Goal: Entertainment & Leisure: Consume media (video, audio)

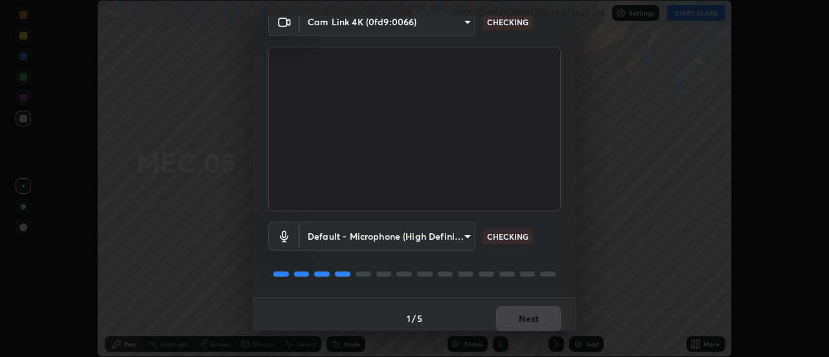
scroll to position [68, 0]
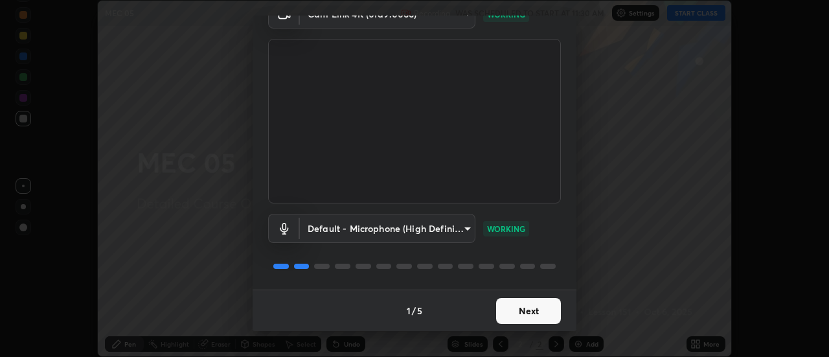
click at [534, 313] on button "Next" at bounding box center [528, 311] width 65 height 26
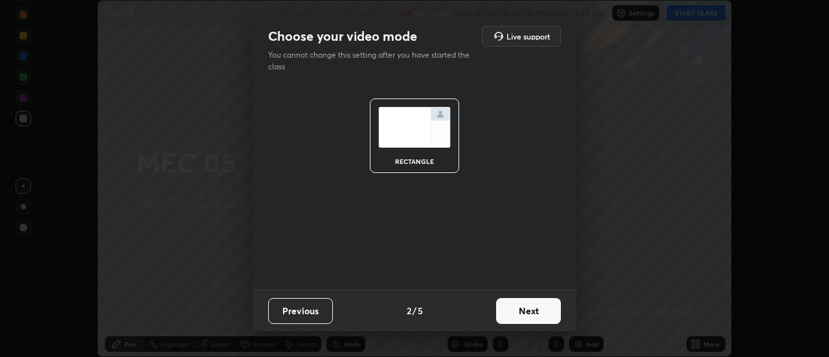
scroll to position [0, 0]
click at [541, 312] on button "Next" at bounding box center [528, 311] width 65 height 26
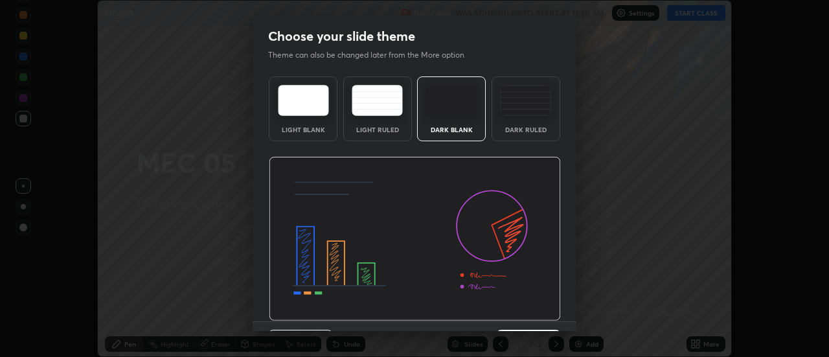
scroll to position [32, 0]
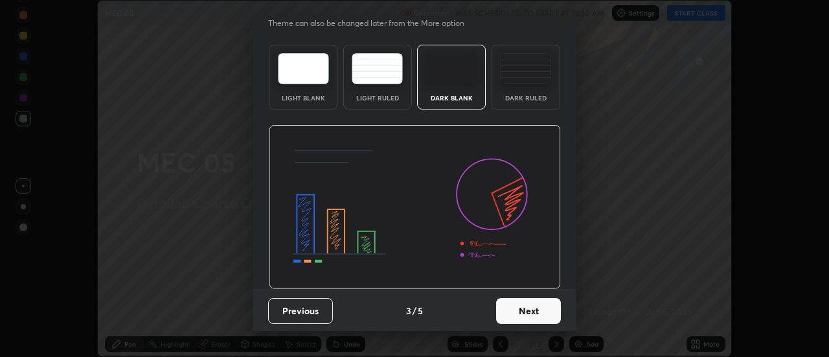
click at [538, 310] on button "Next" at bounding box center [528, 311] width 65 height 26
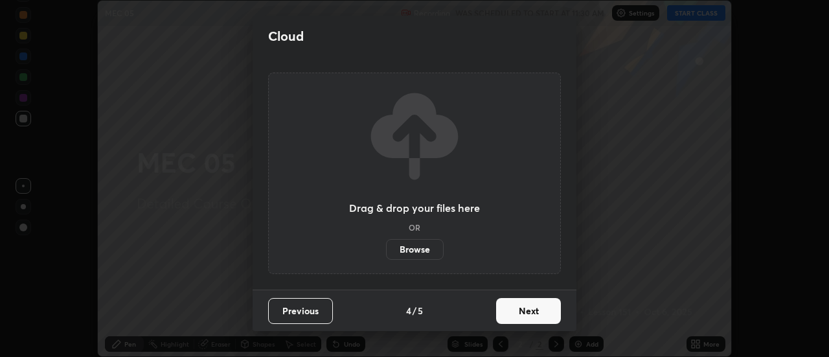
click at [541, 313] on button "Next" at bounding box center [528, 311] width 65 height 26
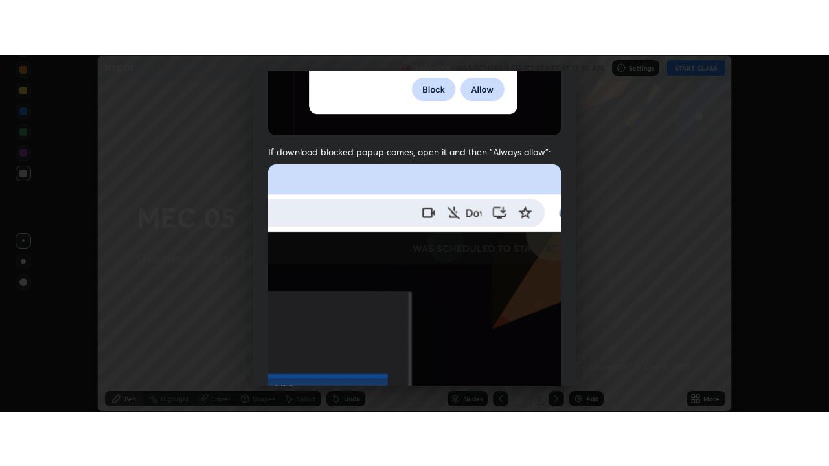
scroll to position [332, 0]
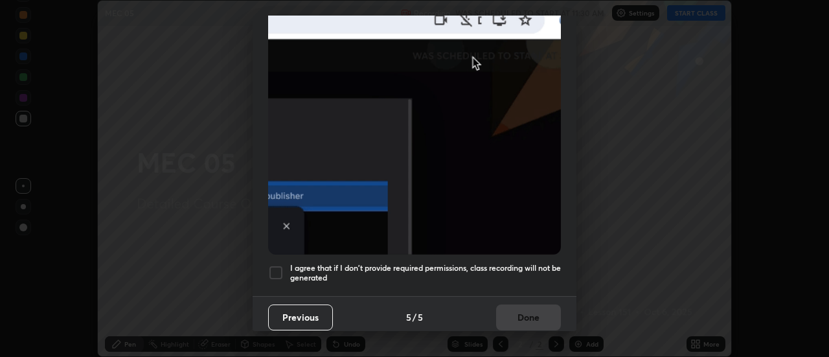
click at [281, 267] on div at bounding box center [276, 273] width 16 height 16
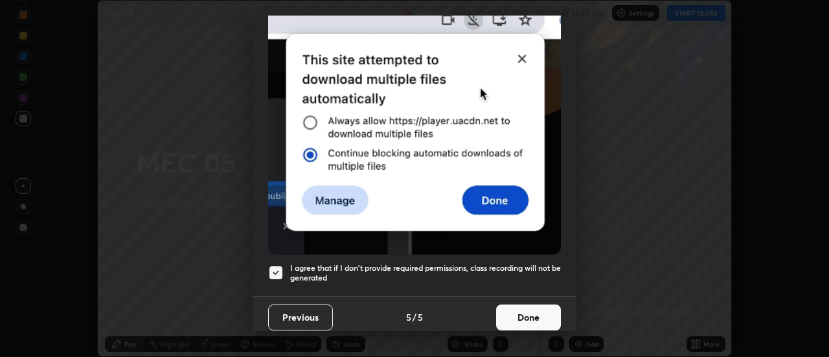
click at [537, 315] on button "Done" at bounding box center [528, 318] width 65 height 26
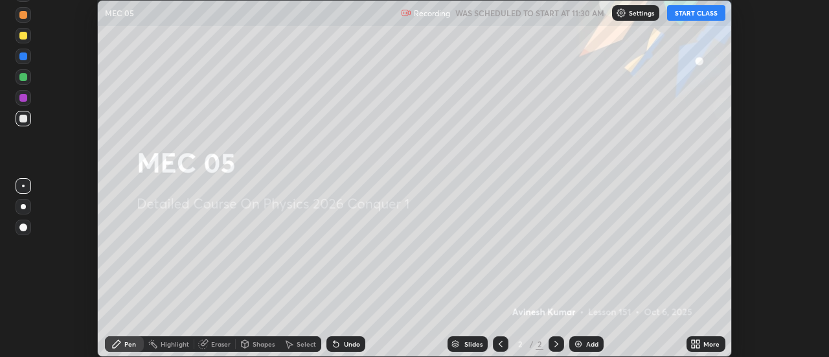
click at [697, 11] on button "START CLASS" at bounding box center [696, 13] width 58 height 16
click at [696, 344] on icon at bounding box center [696, 344] width 10 height 10
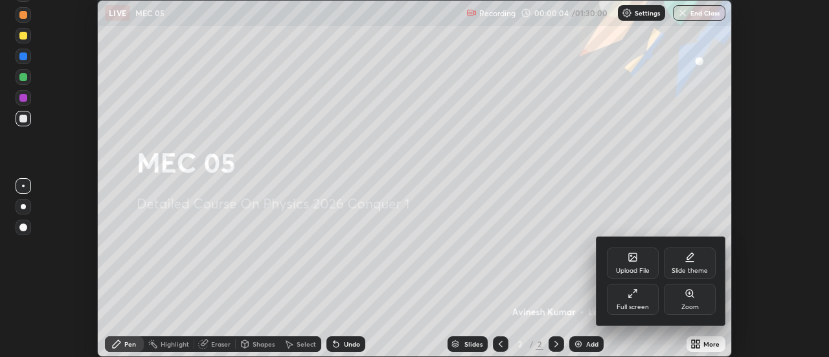
click at [630, 292] on icon at bounding box center [633, 293] width 10 height 10
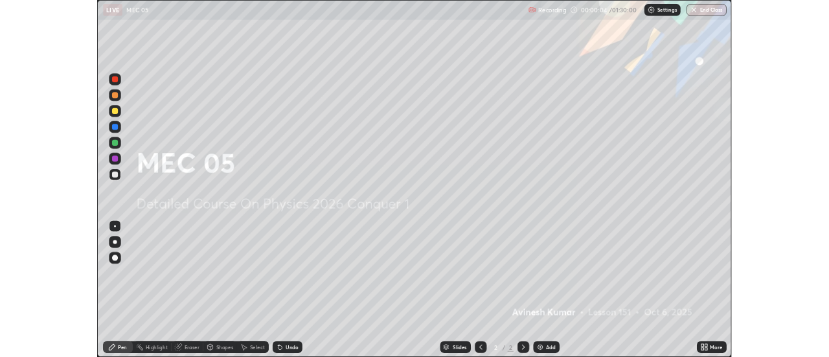
scroll to position [466, 829]
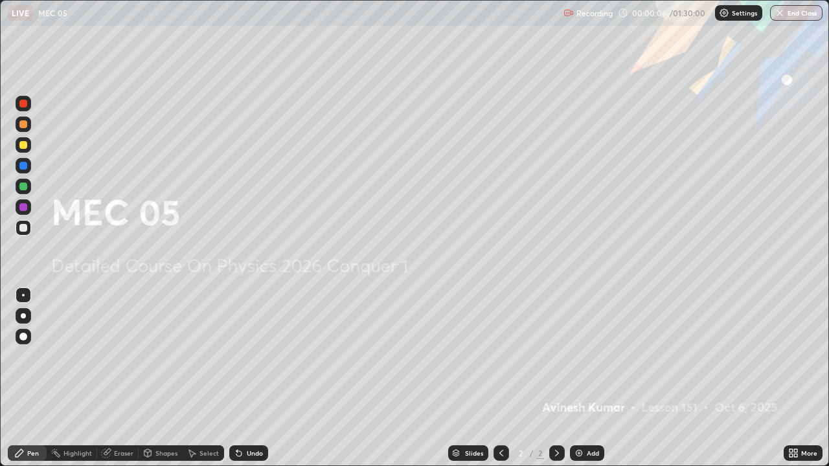
click at [582, 356] on img at bounding box center [579, 453] width 10 height 10
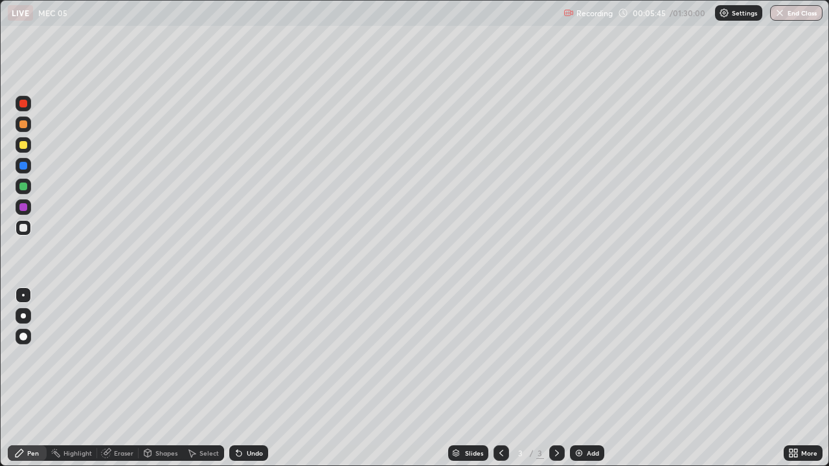
click at [25, 190] on div at bounding box center [23, 187] width 8 height 8
click at [576, 356] on img at bounding box center [579, 453] width 10 height 10
click at [577, 356] on img at bounding box center [579, 453] width 10 height 10
click at [25, 229] on div at bounding box center [23, 228] width 8 height 8
click at [25, 208] on div at bounding box center [23, 207] width 8 height 8
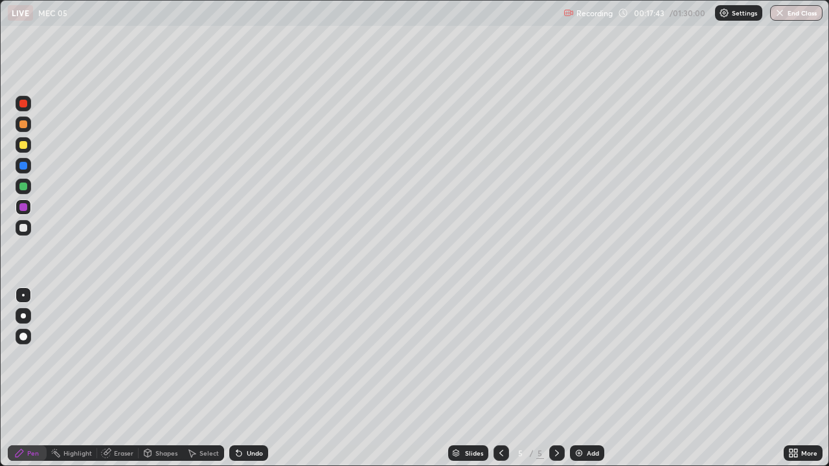
click at [23, 229] on div at bounding box center [23, 228] width 8 height 8
click at [579, 356] on img at bounding box center [579, 453] width 10 height 10
click at [22, 186] on div at bounding box center [23, 187] width 8 height 8
click at [22, 209] on div at bounding box center [23, 207] width 8 height 8
click at [25, 127] on div at bounding box center [23, 125] width 8 height 8
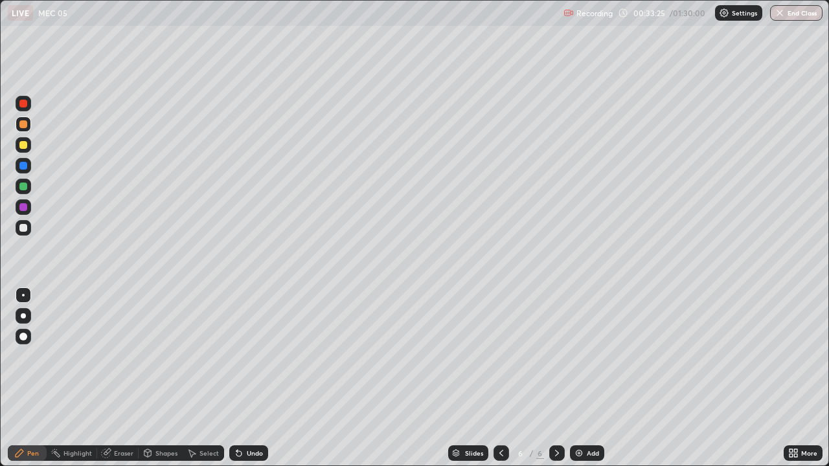
click at [577, 356] on img at bounding box center [579, 453] width 10 height 10
click at [23, 187] on div at bounding box center [23, 187] width 8 height 8
click at [23, 229] on div at bounding box center [23, 228] width 8 height 8
click at [581, 356] on img at bounding box center [579, 453] width 10 height 10
click at [24, 188] on div at bounding box center [23, 187] width 8 height 8
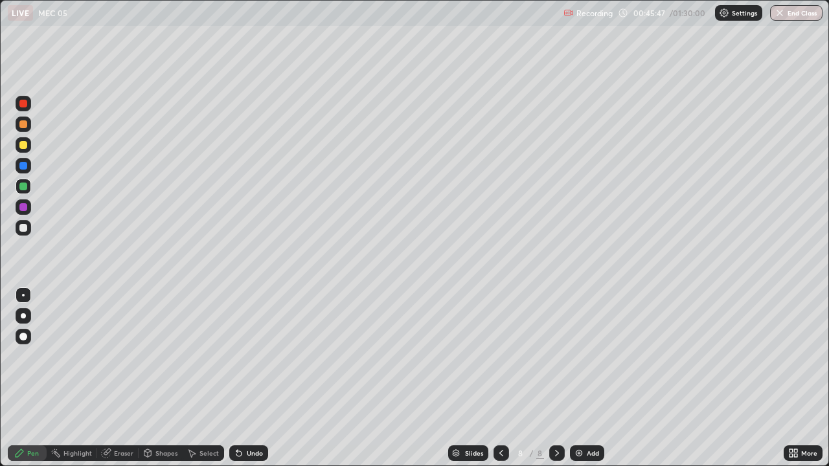
click at [25, 228] on div at bounding box center [23, 228] width 8 height 8
click at [579, 356] on img at bounding box center [579, 453] width 10 height 10
click at [23, 189] on div at bounding box center [23, 187] width 8 height 8
click at [24, 209] on div at bounding box center [23, 207] width 8 height 8
click at [584, 356] on div "Add" at bounding box center [587, 454] width 34 height 16
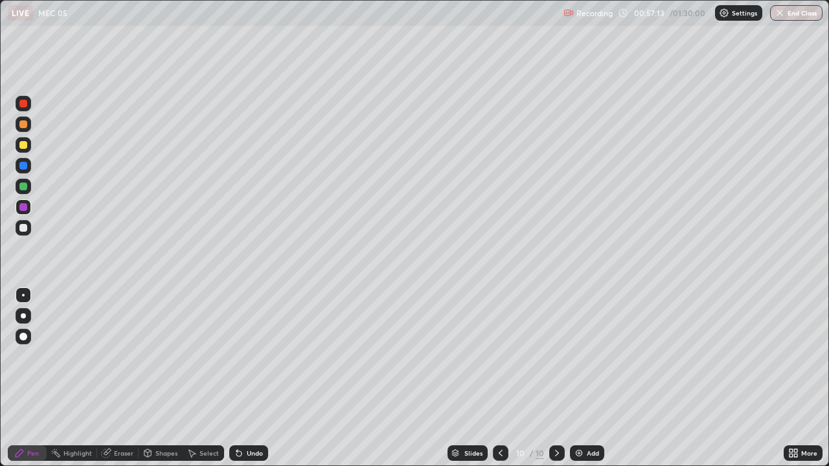
click at [24, 229] on div at bounding box center [23, 228] width 8 height 8
click at [25, 187] on div at bounding box center [23, 187] width 8 height 8
click at [22, 231] on div at bounding box center [23, 228] width 8 height 8
click at [132, 356] on div "Eraser" at bounding box center [123, 453] width 19 height 6
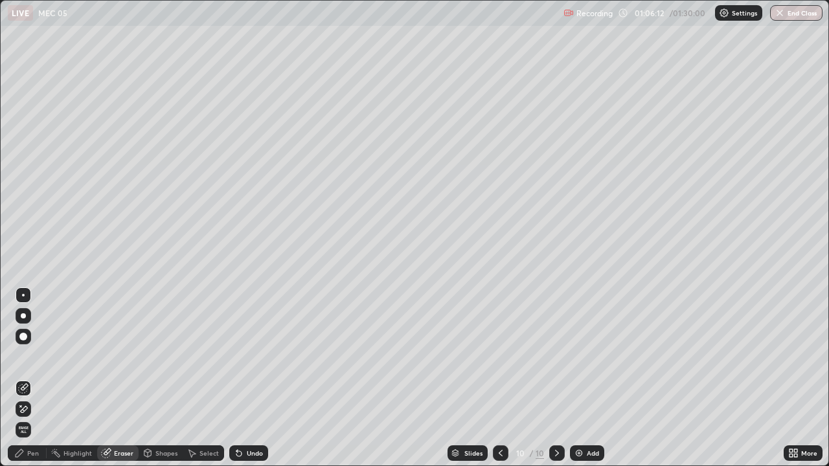
click at [36, 356] on div "Pen" at bounding box center [33, 453] width 12 height 6
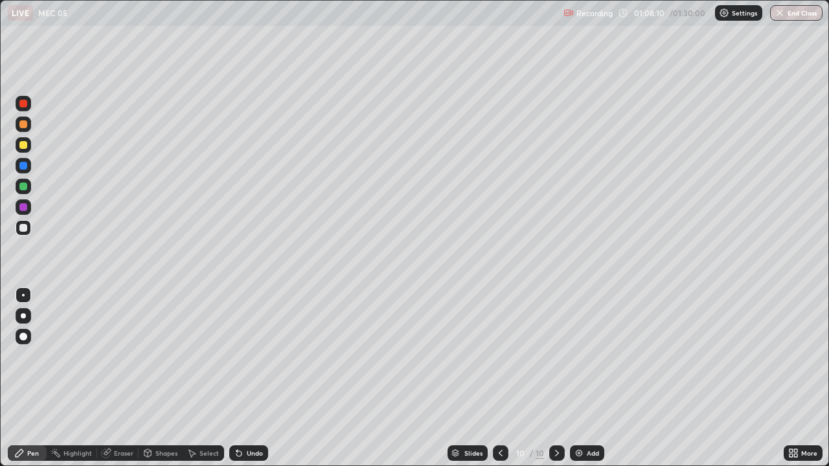
click at [582, 356] on img at bounding box center [579, 453] width 10 height 10
click at [494, 356] on div at bounding box center [502, 454] width 16 height 16
click at [501, 356] on icon at bounding box center [501, 453] width 10 height 10
click at [500, 356] on icon at bounding box center [501, 453] width 10 height 10
click at [503, 356] on div at bounding box center [502, 454] width 16 height 16
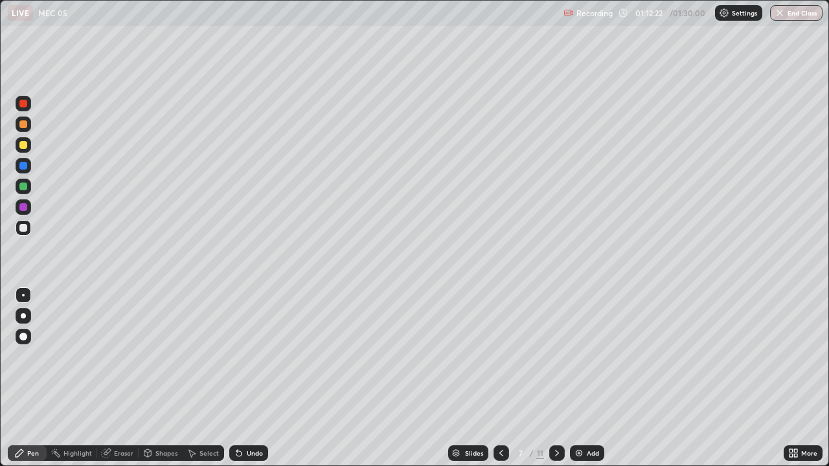
click at [554, 356] on icon at bounding box center [557, 453] width 10 height 10
click at [555, 356] on icon at bounding box center [557, 453] width 10 height 10
click at [558, 356] on icon at bounding box center [557, 453] width 10 height 10
click at [21, 126] on div at bounding box center [23, 125] width 8 height 8
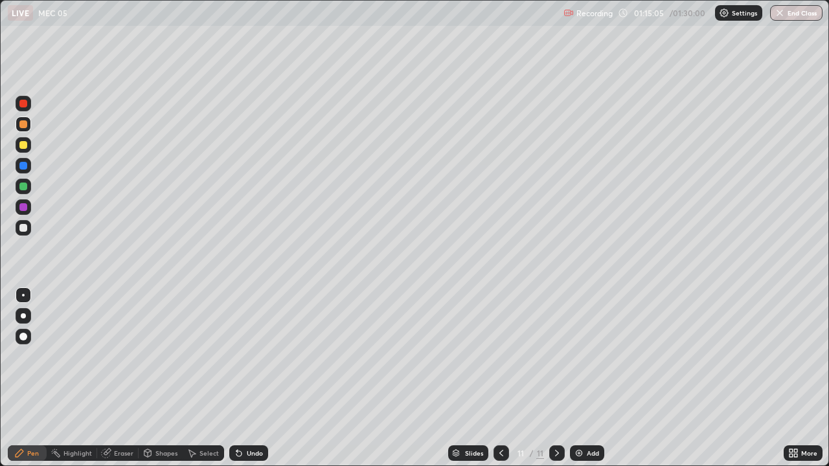
click at [122, 356] on div "Eraser" at bounding box center [123, 453] width 19 height 6
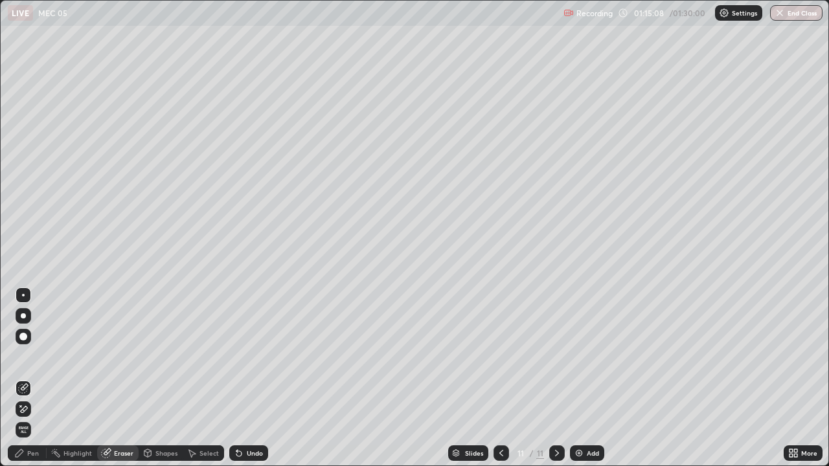
click at [36, 356] on div "Pen" at bounding box center [33, 453] width 12 height 6
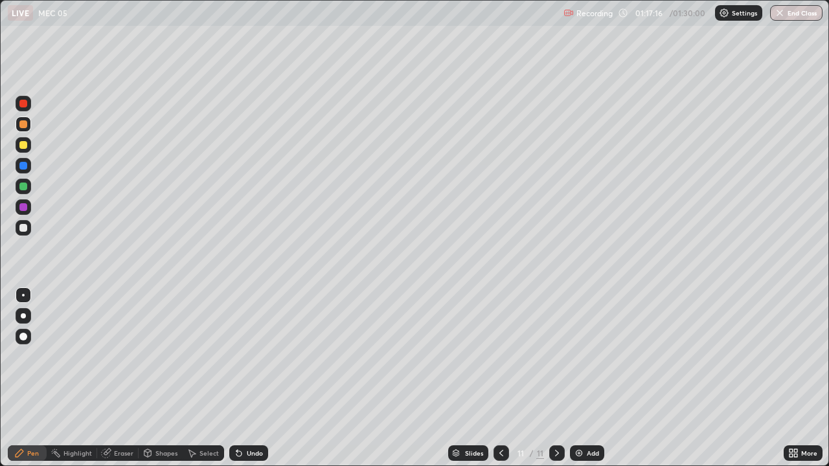
click at [582, 356] on img at bounding box center [579, 453] width 10 height 10
click at [26, 188] on div at bounding box center [23, 187] width 8 height 8
click at [789, 12] on button "End Class" at bounding box center [797, 13] width 51 height 16
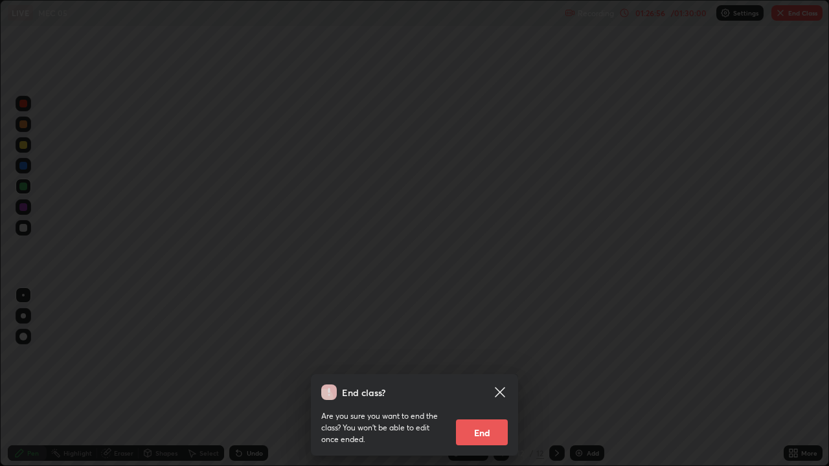
click at [489, 356] on button "End" at bounding box center [482, 433] width 52 height 26
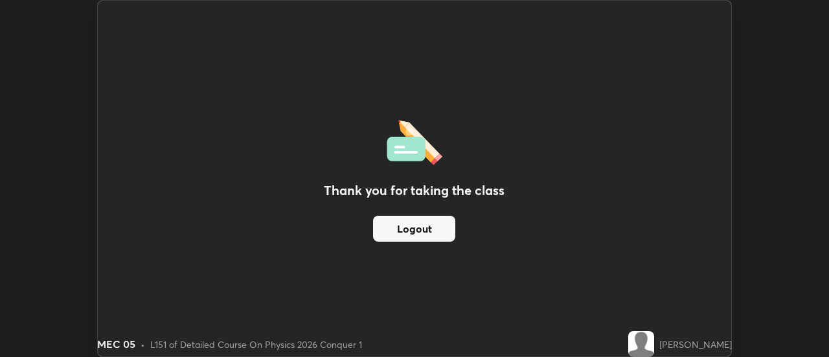
scroll to position [64431, 63959]
